Goal: Download file/media

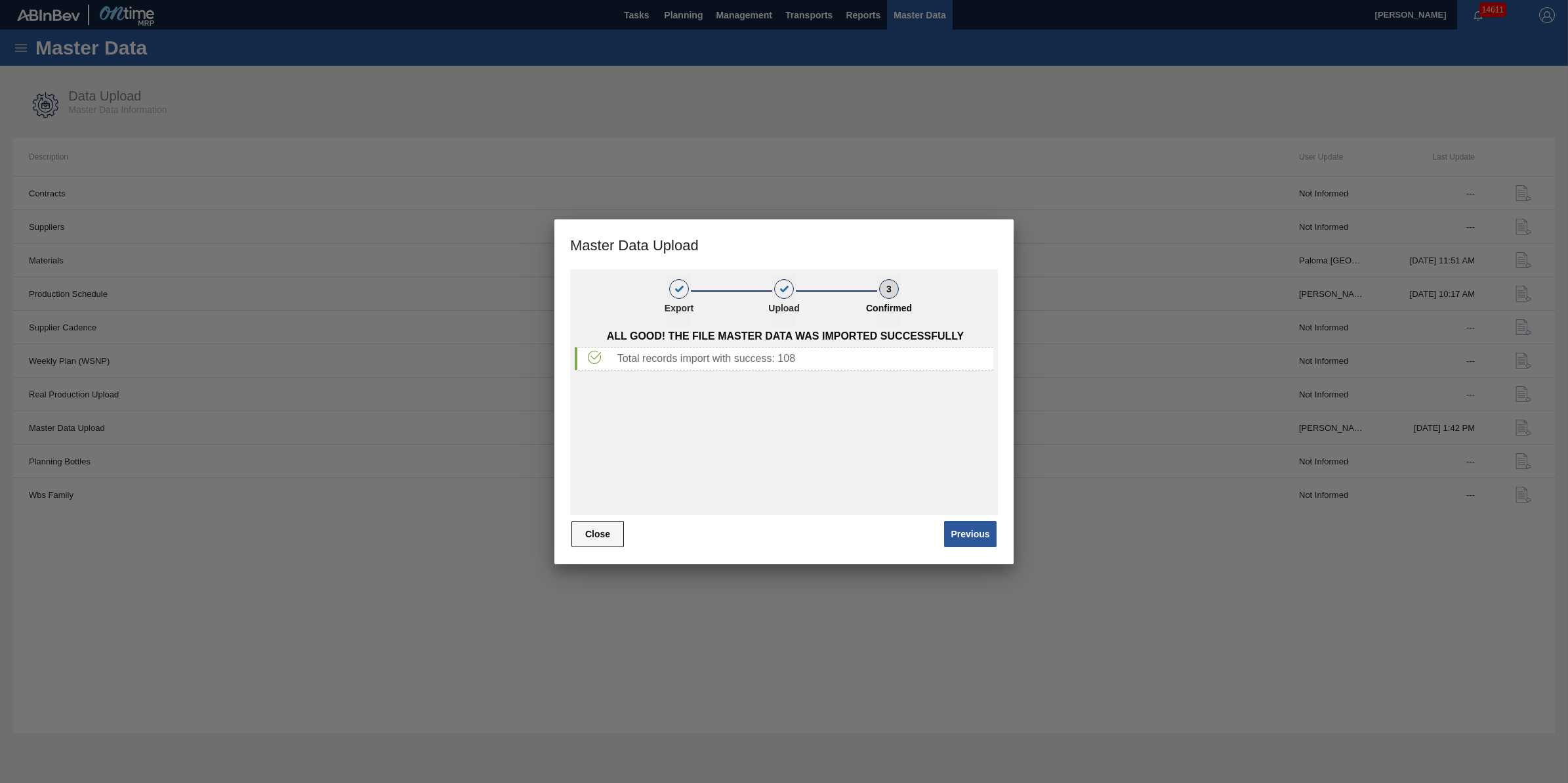
click at [592, 532] on button "Close" at bounding box center [598, 533] width 52 height 26
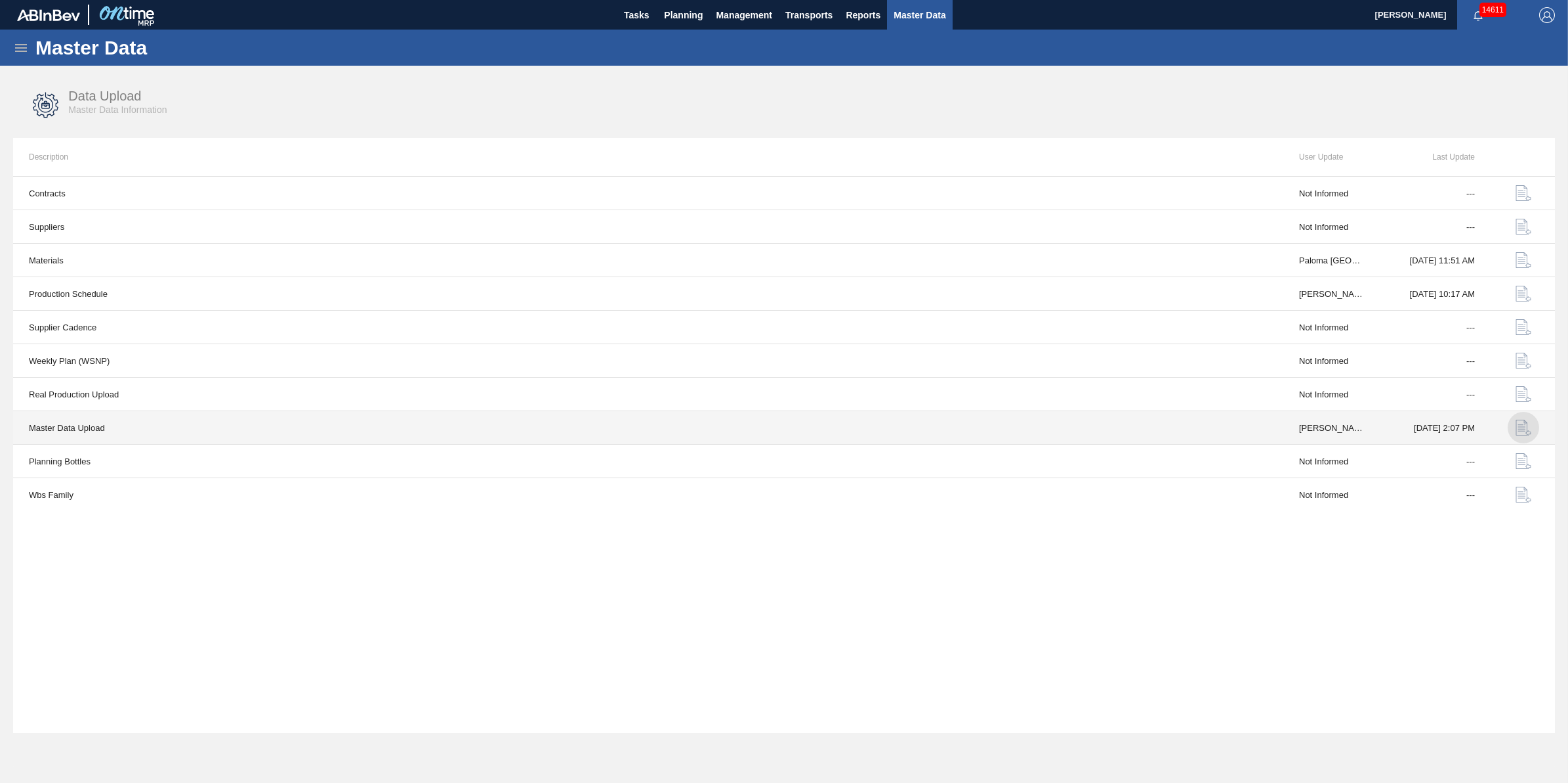
click at [1518, 433] on img "button" at bounding box center [1524, 427] width 15 height 15
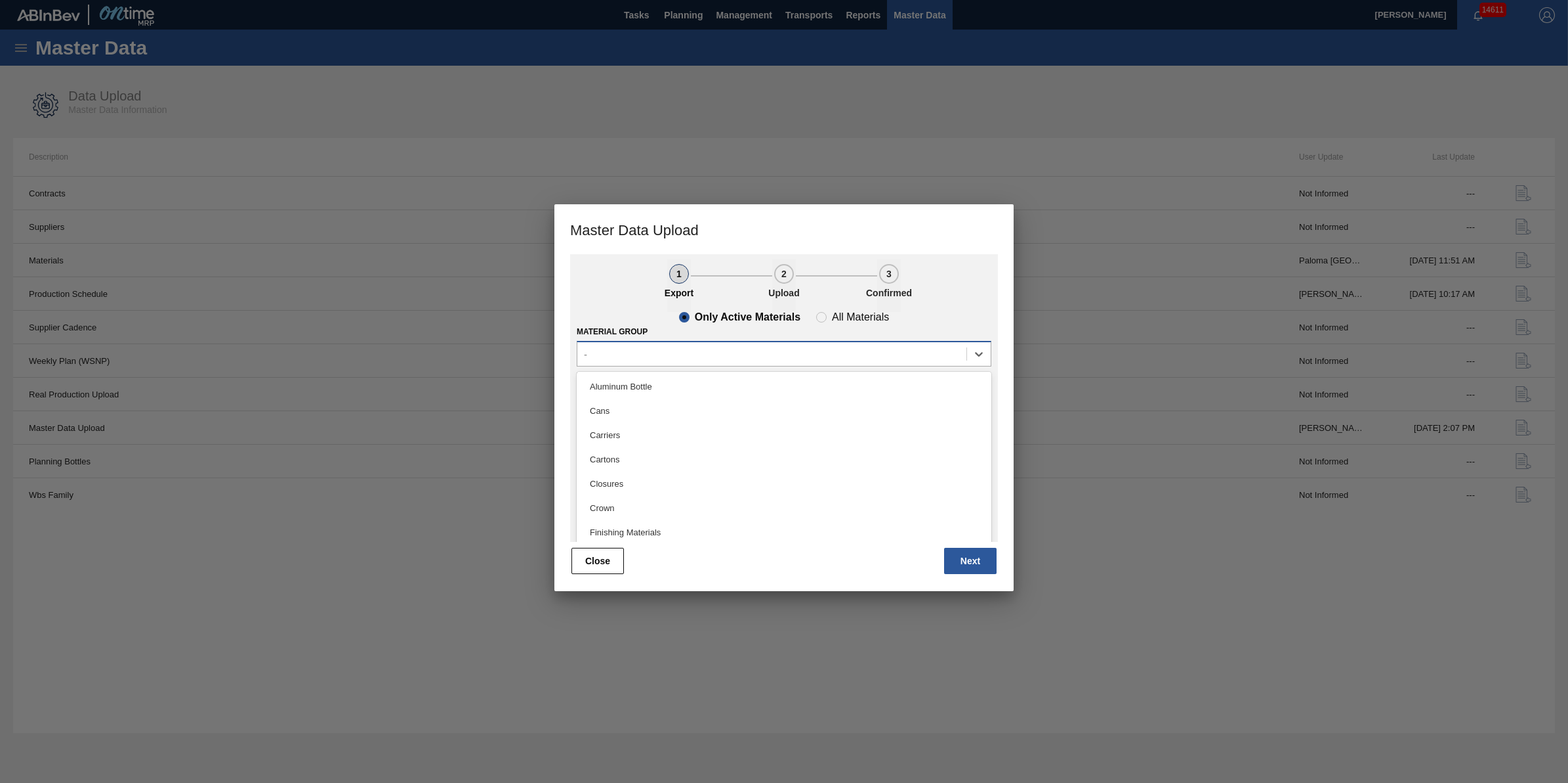
click at [826, 356] on div "-" at bounding box center [772, 354] width 389 height 19
click at [820, 402] on div "Cans" at bounding box center [784, 410] width 414 height 24
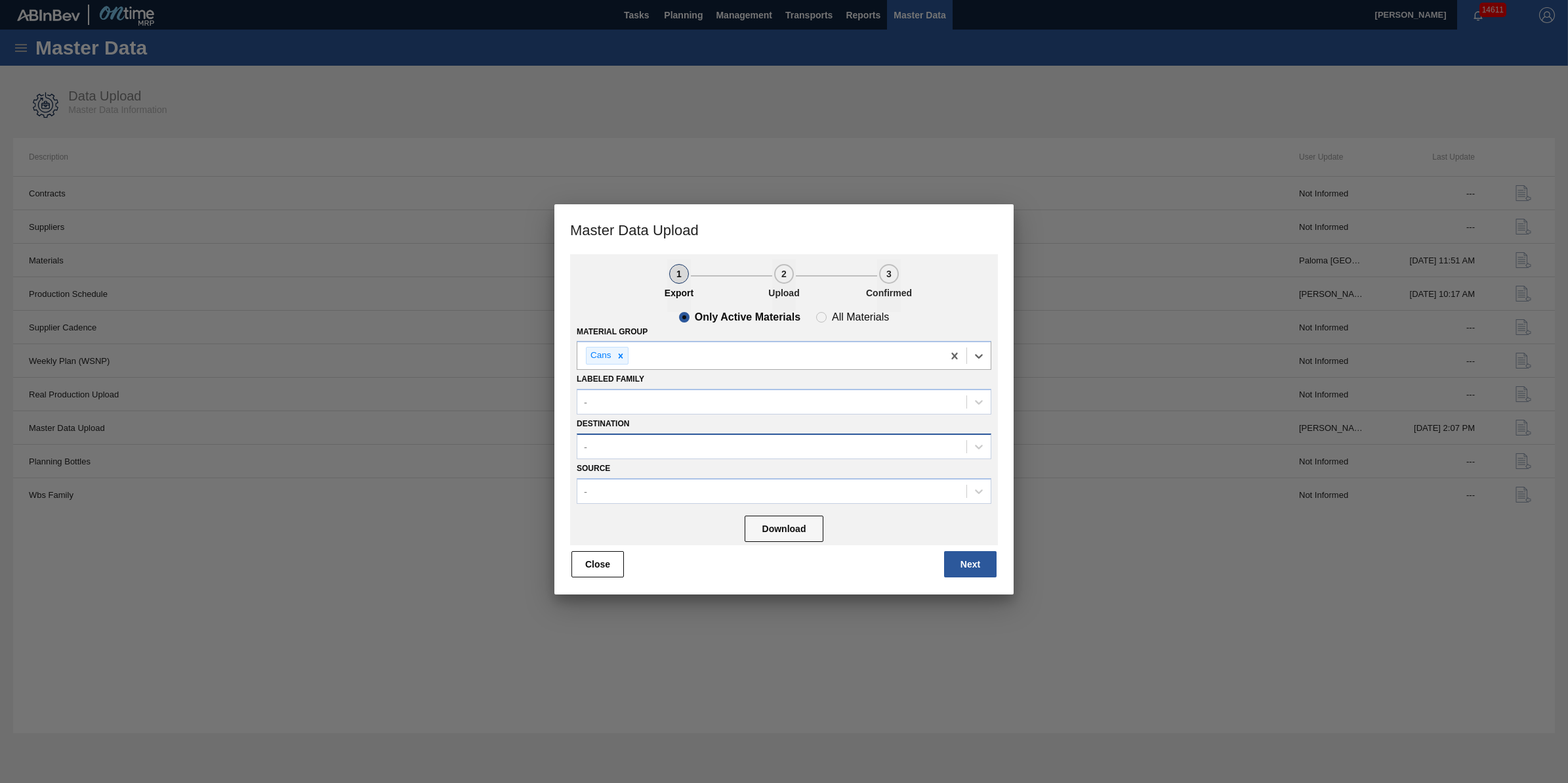
click at [817, 437] on div "-" at bounding box center [772, 446] width 389 height 19
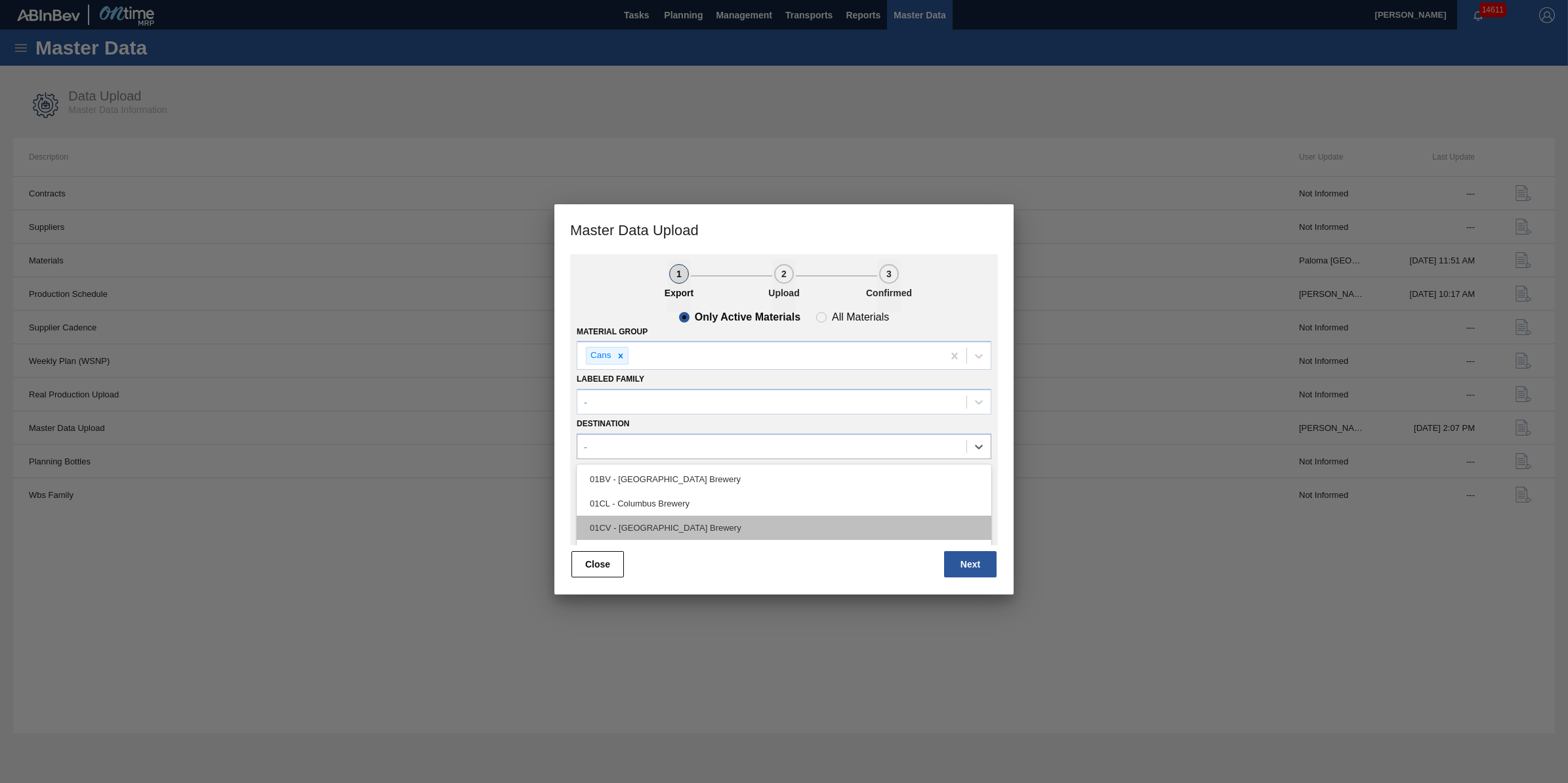
click at [759, 520] on div "01CV - [GEOGRAPHIC_DATA] Brewery" at bounding box center [784, 527] width 414 height 24
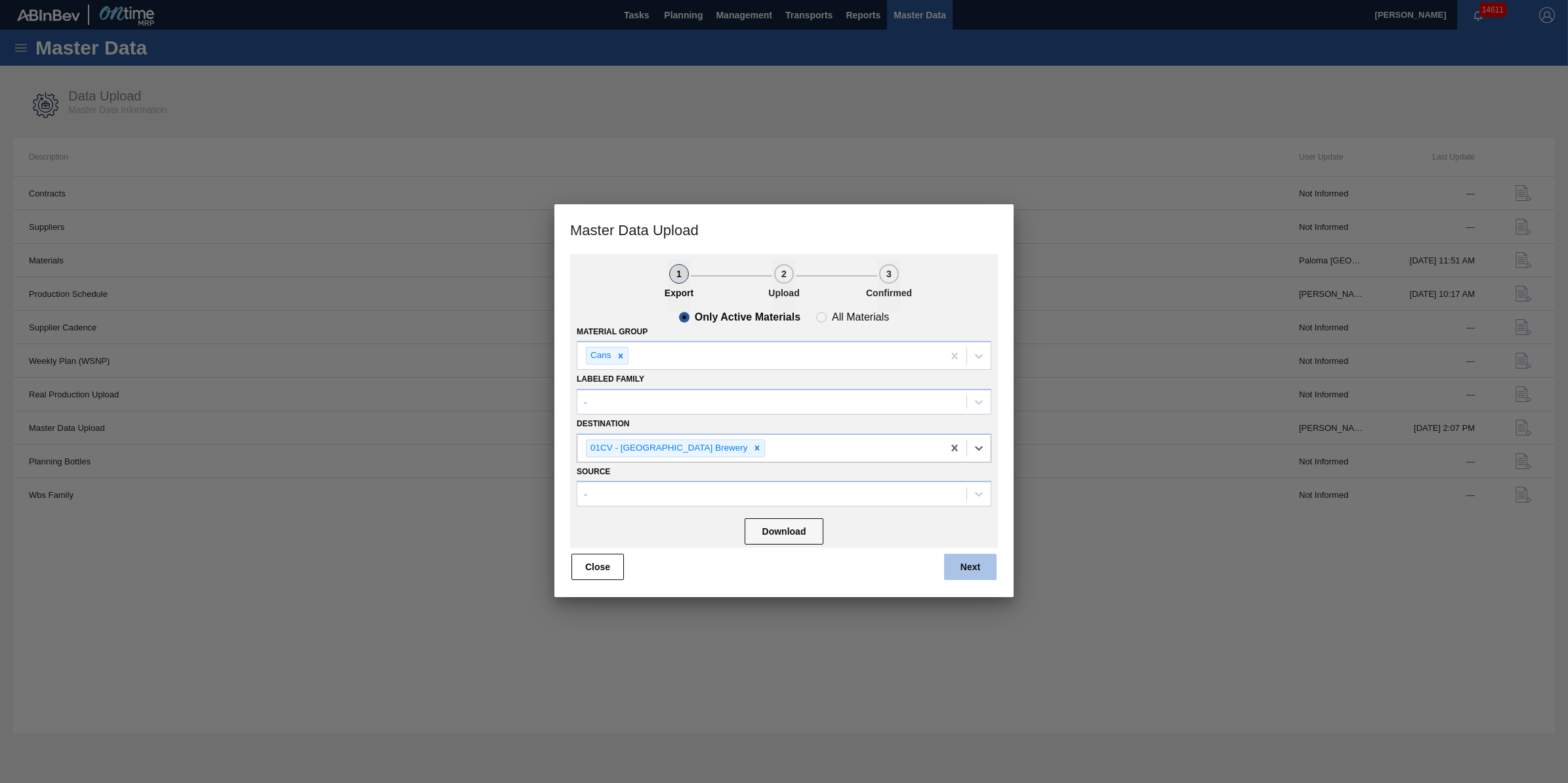
click at [963, 558] on button "Next" at bounding box center [970, 566] width 52 height 26
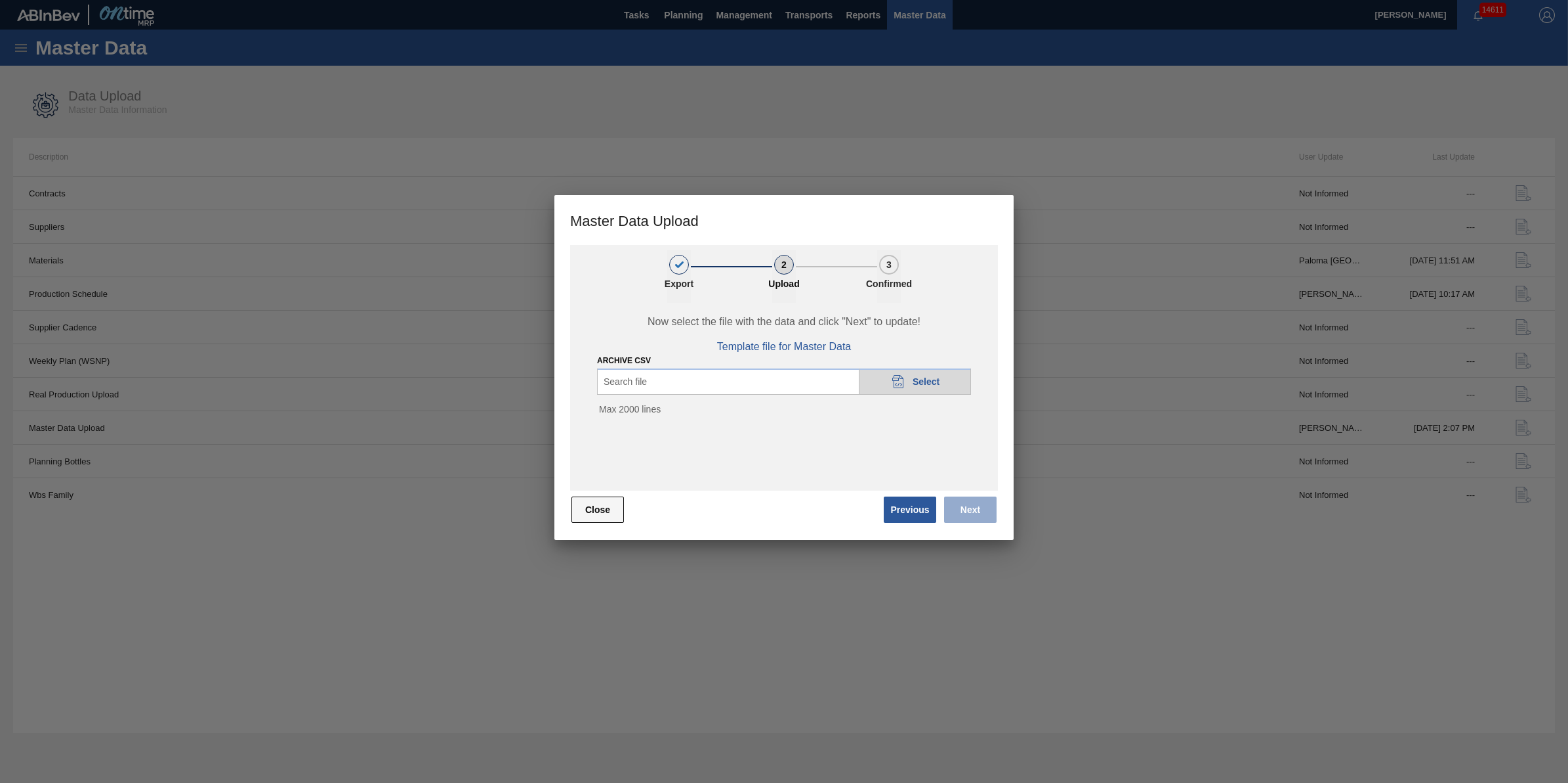
click at [596, 513] on button "Close" at bounding box center [598, 509] width 52 height 26
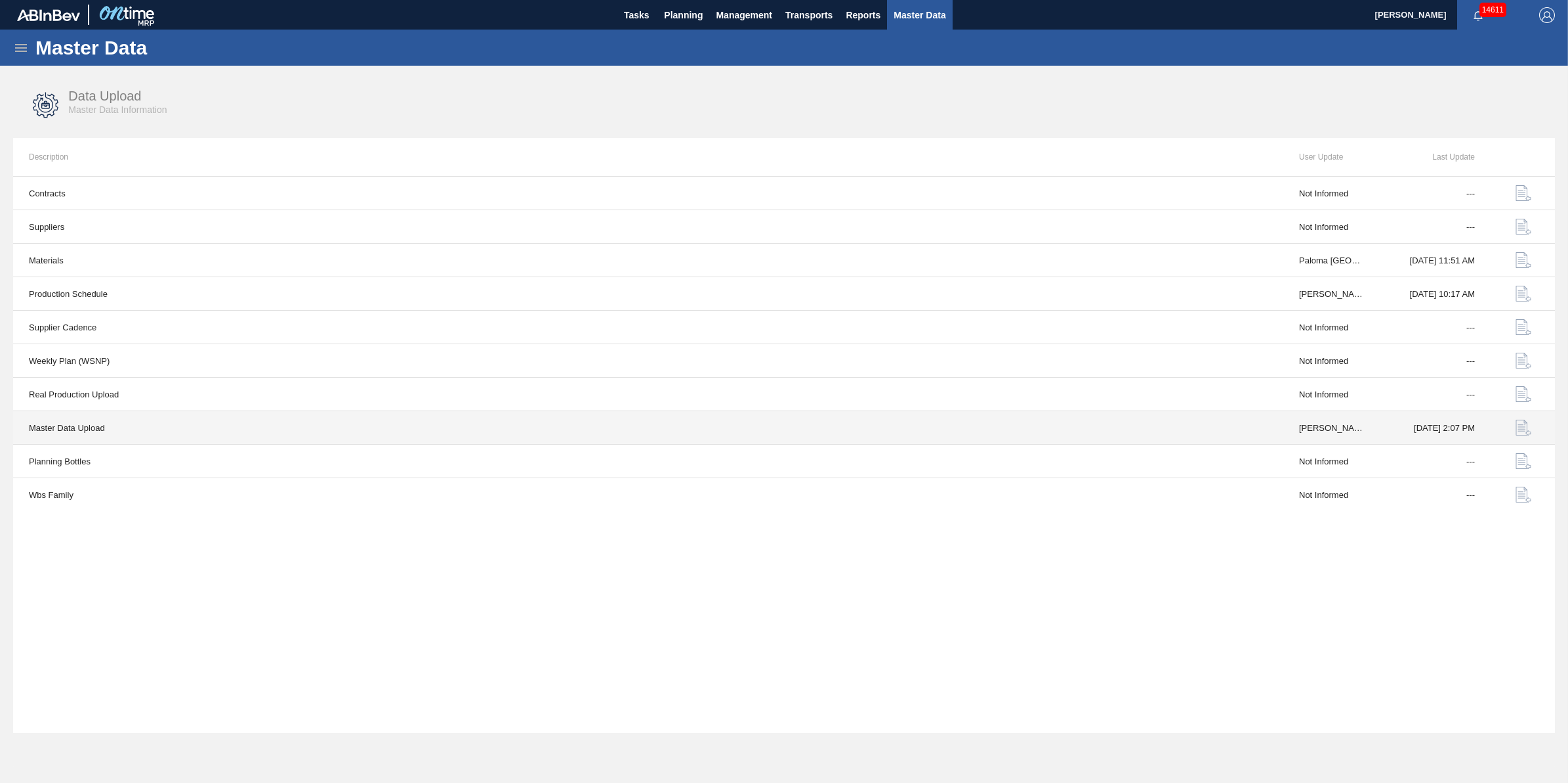
click at [1517, 427] on img "button" at bounding box center [1524, 427] width 15 height 15
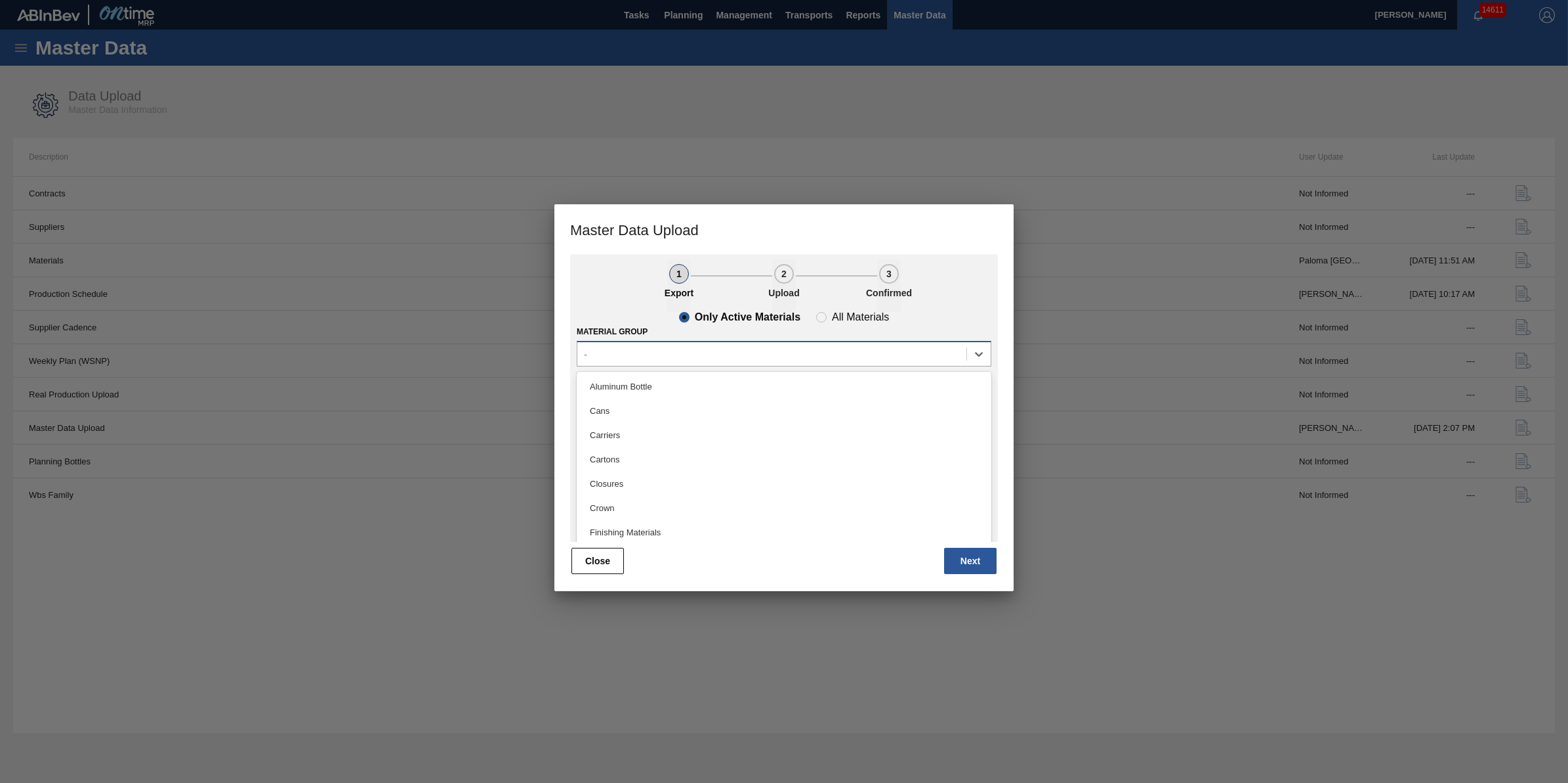
click at [763, 363] on div "-" at bounding box center [772, 354] width 389 height 19
click at [761, 414] on div "Cans" at bounding box center [784, 410] width 414 height 24
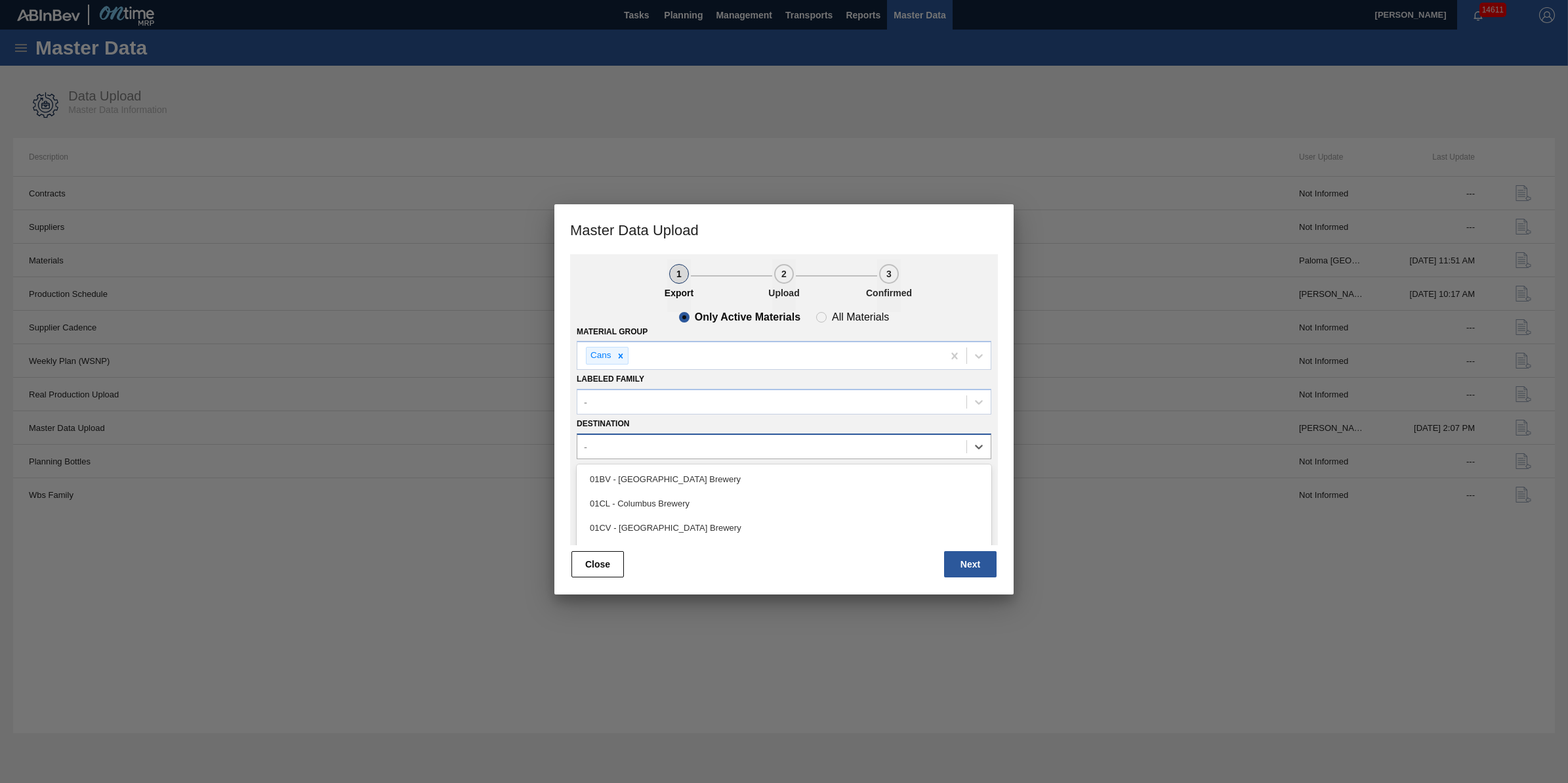
click at [757, 440] on div "-" at bounding box center [772, 446] width 389 height 19
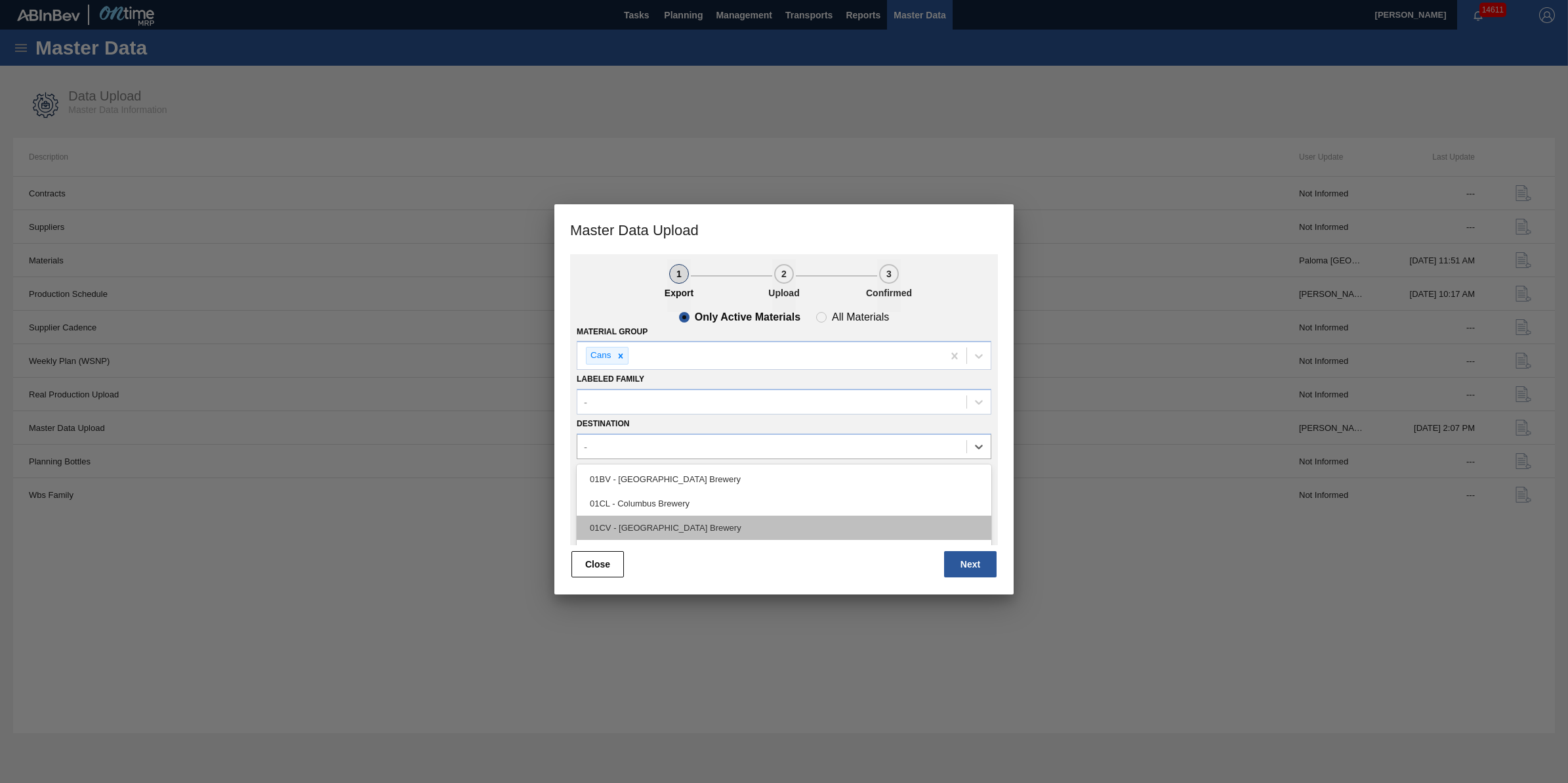
click at [737, 516] on div "01CV - [GEOGRAPHIC_DATA] Brewery" at bounding box center [784, 527] width 414 height 24
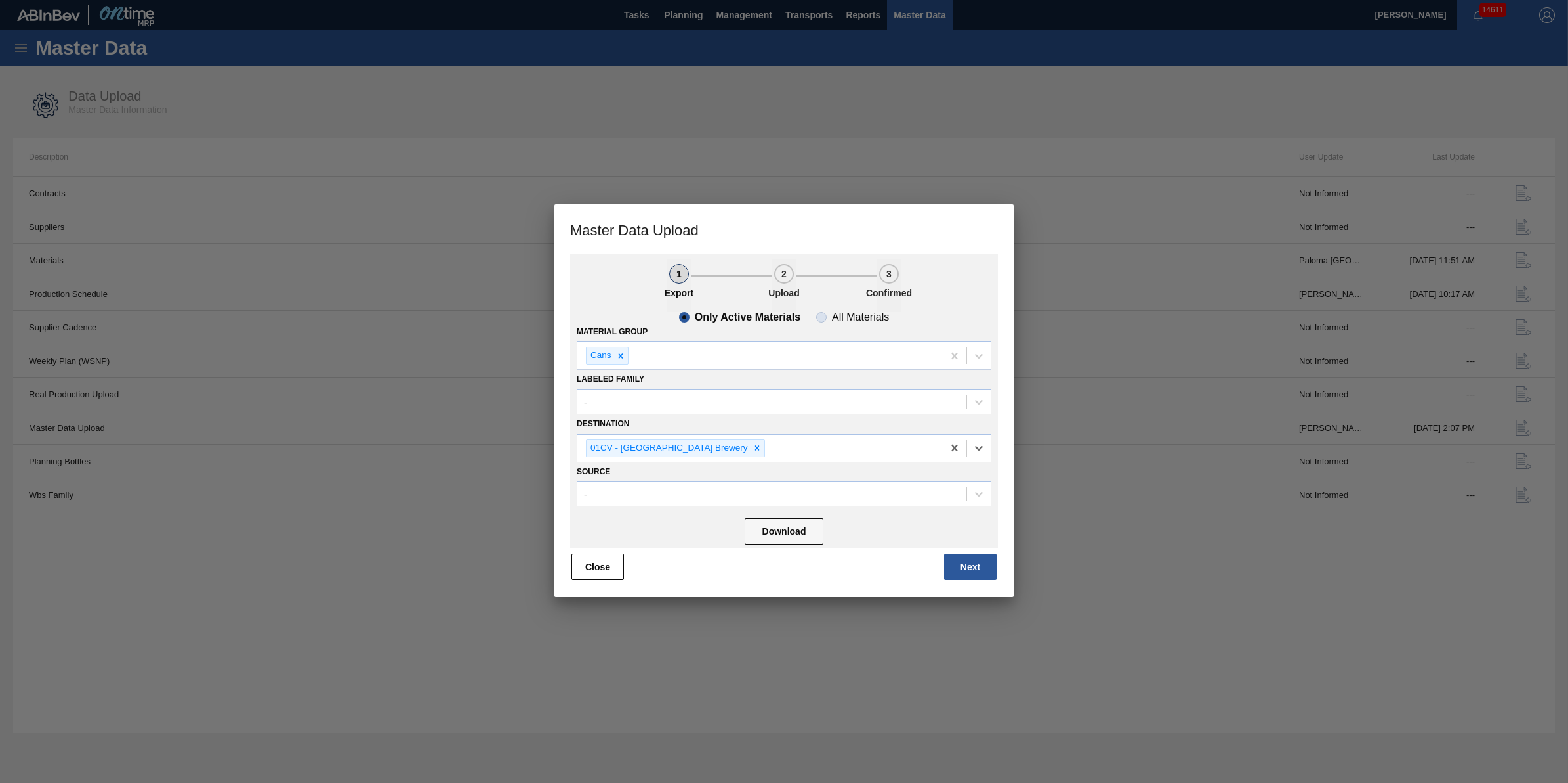
click at [822, 317] on span "All Materials" at bounding box center [853, 316] width 73 height 11
click at [822, 317] on input "All Materials" at bounding box center [822, 317] width 21 height 21
radio input "true"
radio input "false"
click at [795, 530] on button "Download" at bounding box center [784, 530] width 79 height 26
